Goal: Use online tool/utility: Utilize a website feature to perform a specific function

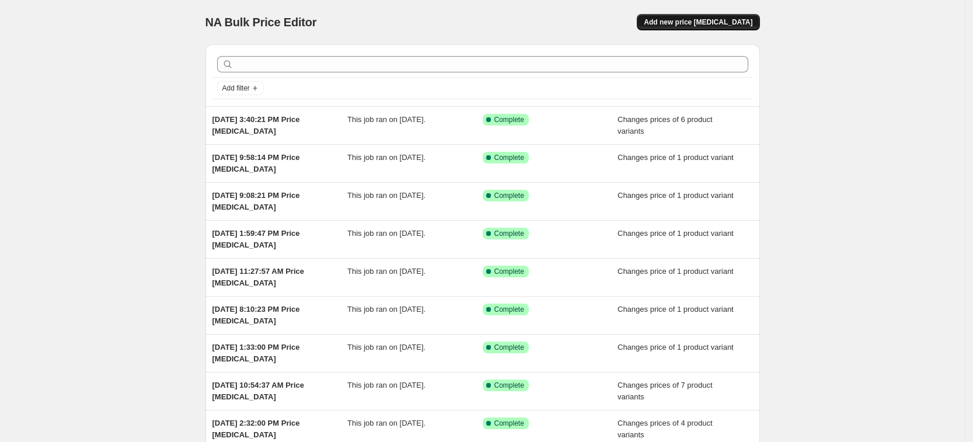
click at [684, 22] on span "Add new price [MEDICAL_DATA]" at bounding box center [698, 22] width 109 height 9
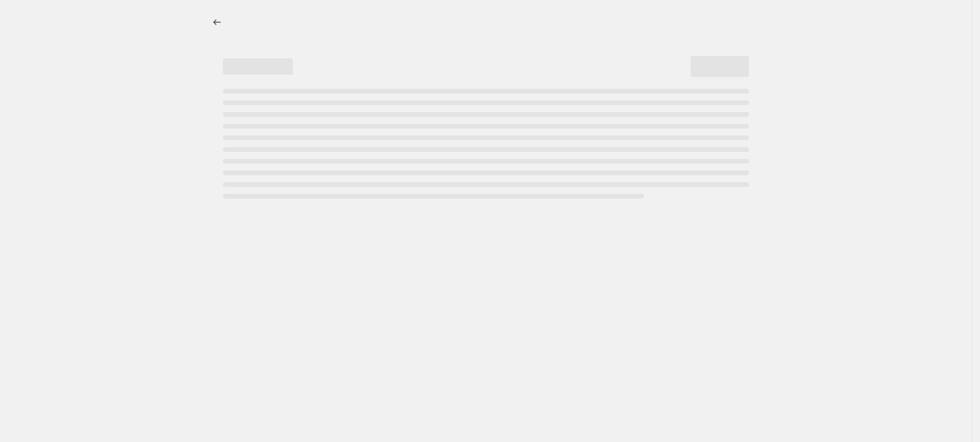
select select "percentage"
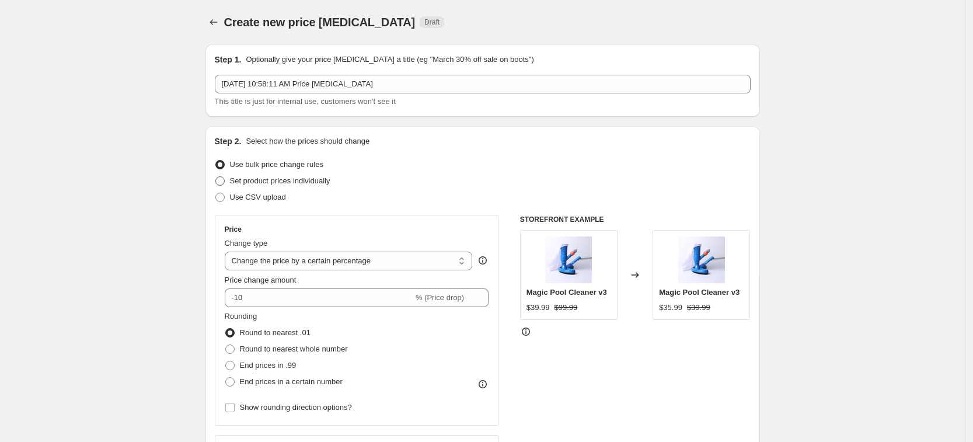
click at [314, 186] on span "Set product prices individually" at bounding box center [280, 181] width 100 height 12
click at [216, 177] on input "Set product prices individually" at bounding box center [215, 176] width 1 height 1
radio input "true"
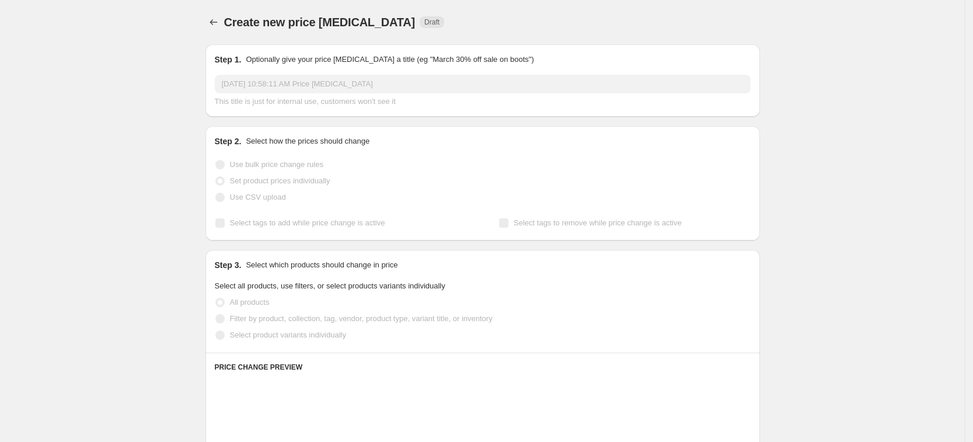
scroll to position [73, 0]
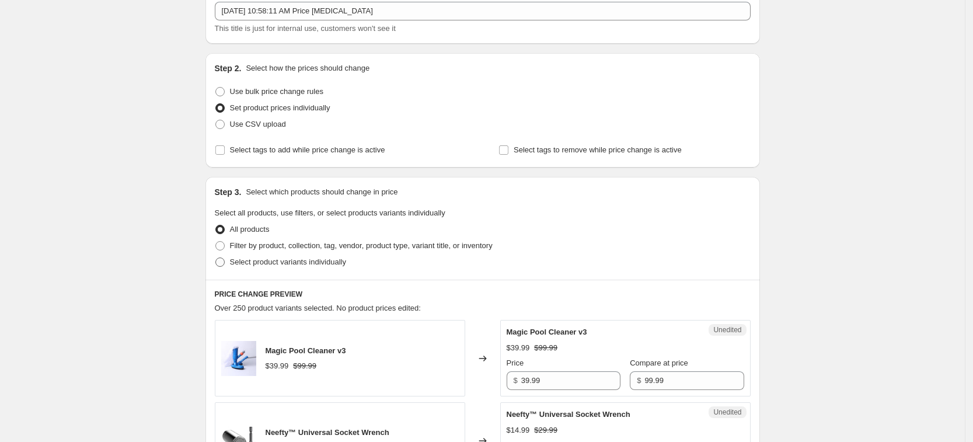
click at [304, 254] on label "Select product variants individually" at bounding box center [280, 262] width 131 height 16
click at [216, 257] on input "Select product variants individually" at bounding box center [215, 257] width 1 height 1
radio input "true"
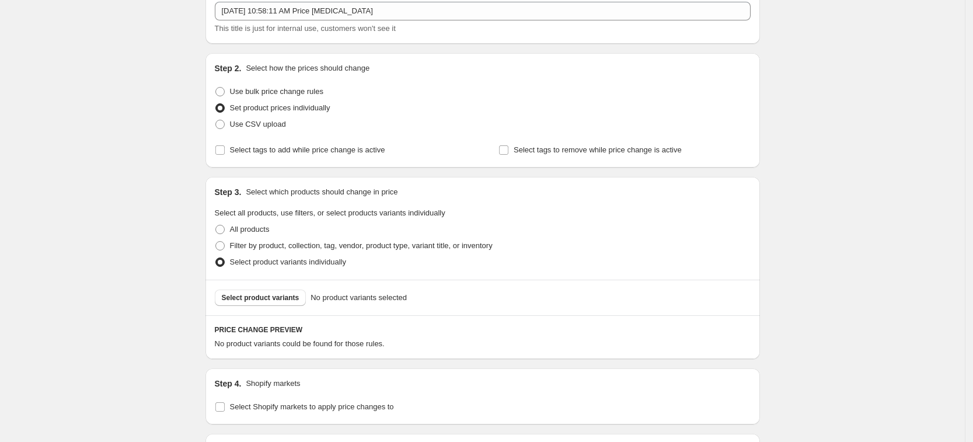
click at [280, 302] on span "Select product variants" at bounding box center [261, 297] width 78 height 9
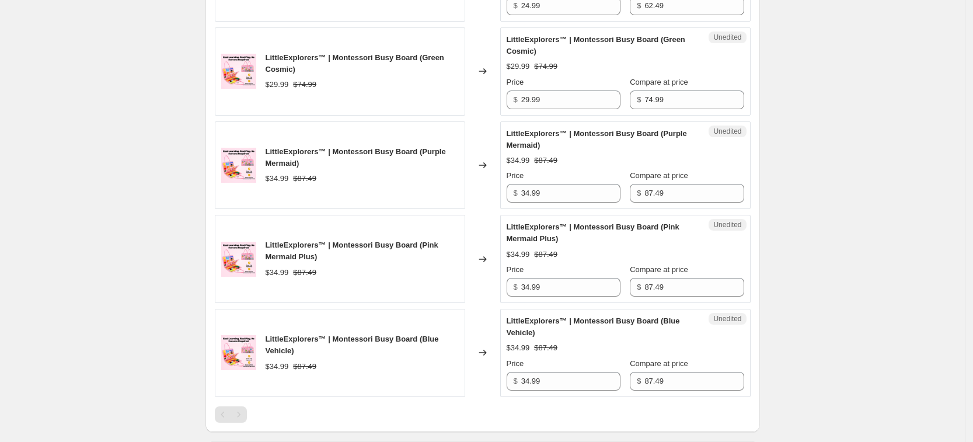
scroll to position [875, 0]
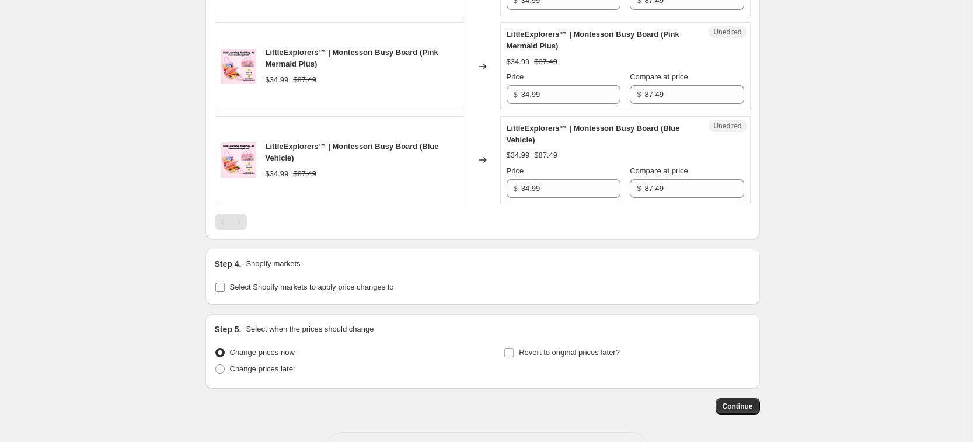
click at [310, 293] on label "Select Shopify markets to apply price changes to" at bounding box center [304, 287] width 179 height 16
click at [225, 292] on input "Select Shopify markets to apply price changes to" at bounding box center [219, 286] width 9 height 9
checkbox input "true"
